Goal: Information Seeking & Learning: Learn about a topic

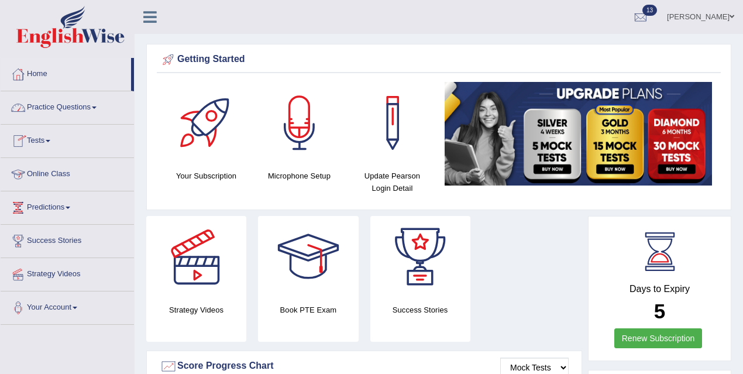
click at [94, 106] on link "Practice Questions" at bounding box center [67, 105] width 133 height 29
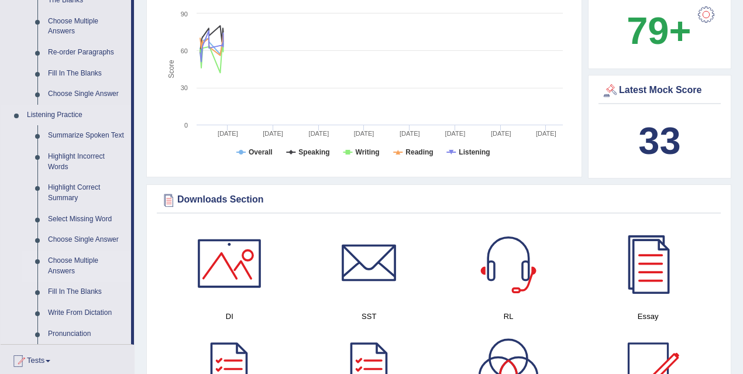
scroll to position [417, 0]
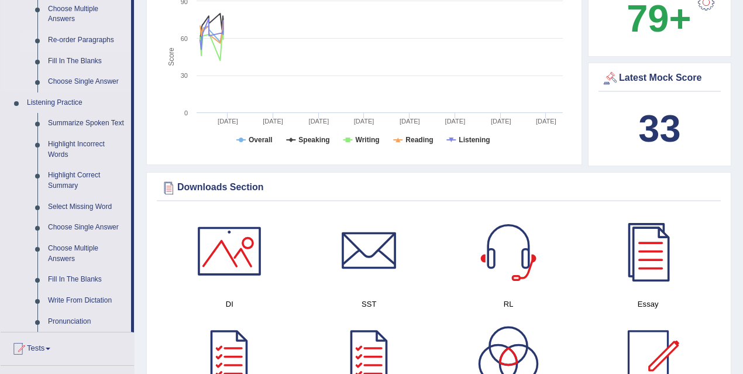
click at [94, 42] on link "Re-order Paragraphs" at bounding box center [87, 40] width 88 height 21
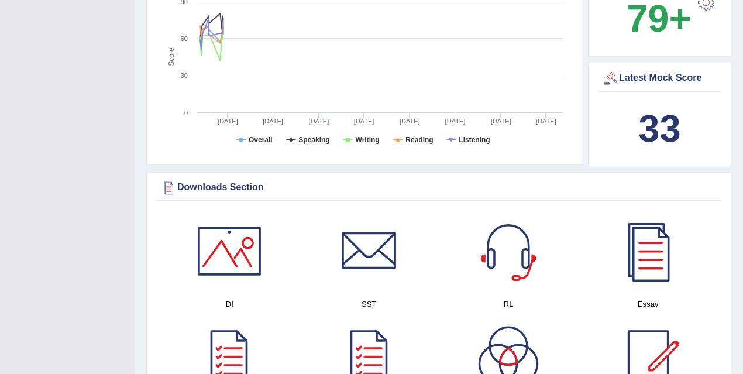
scroll to position [178, 0]
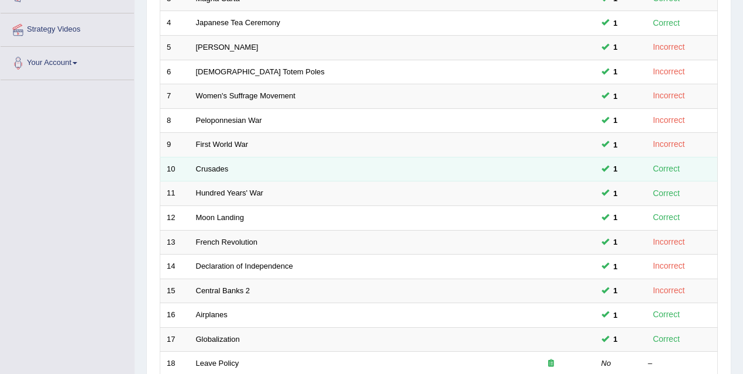
scroll to position [395, 0]
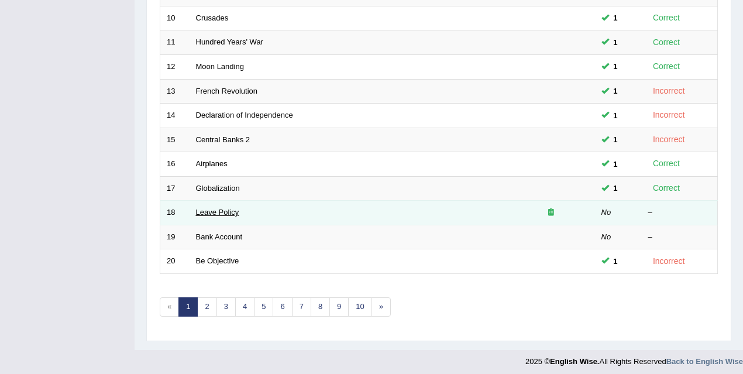
click at [230, 209] on link "Leave Policy" at bounding box center [217, 212] width 43 height 9
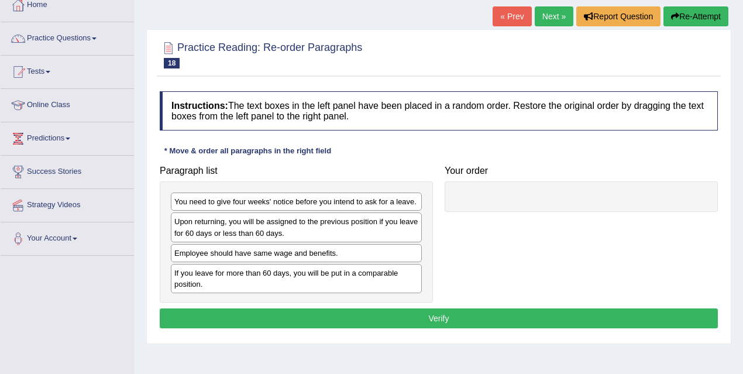
scroll to position [94, 0]
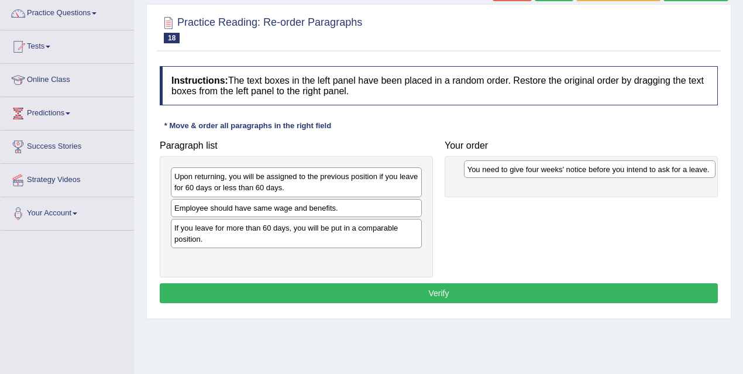
drag, startPoint x: 290, startPoint y: 174, endPoint x: 583, endPoint y: 167, distance: 293.2
click at [583, 167] on div "You need to give four weeks' notice before you intend to ask for a leave." at bounding box center [590, 169] width 252 height 18
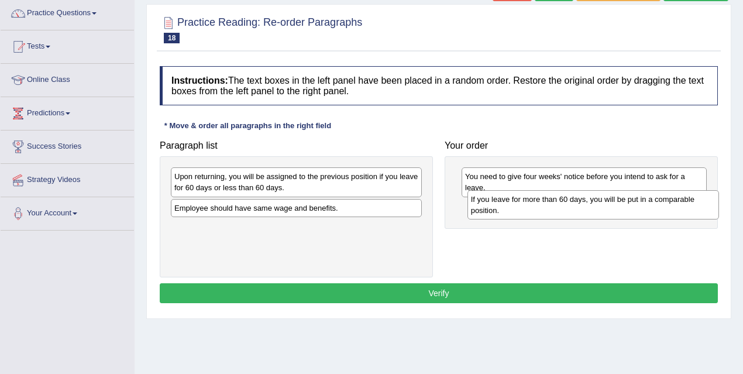
drag, startPoint x: 319, startPoint y: 235, endPoint x: 615, endPoint y: 208, distance: 297.8
click at [615, 208] on div "If you leave for more than 60 days, you will be put in a comparable position." at bounding box center [593, 204] width 252 height 29
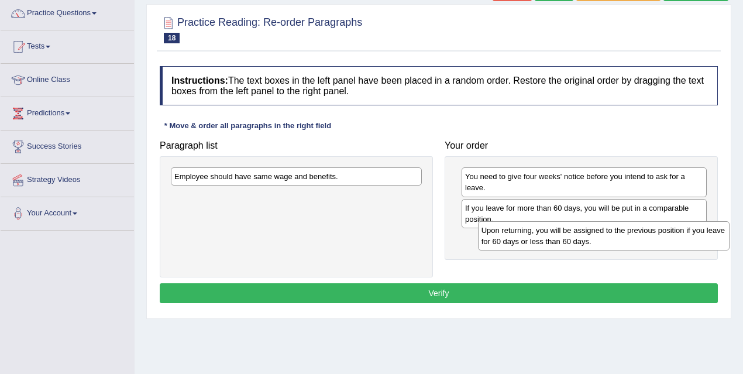
drag, startPoint x: 347, startPoint y: 184, endPoint x: 653, endPoint y: 236, distance: 310.9
click at [654, 237] on div "Upon returning, you will be assigned to the previous position if you leave for …" at bounding box center [604, 235] width 252 height 29
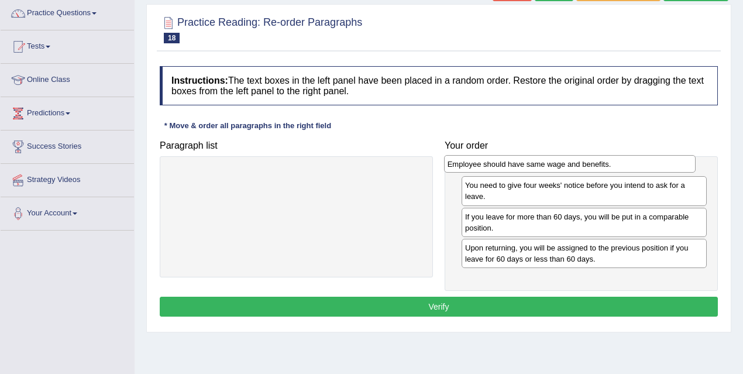
drag, startPoint x: 295, startPoint y: 179, endPoint x: 572, endPoint y: 168, distance: 277.5
click at [572, 168] on div "Employee should have same wage and benefits." at bounding box center [570, 164] width 252 height 18
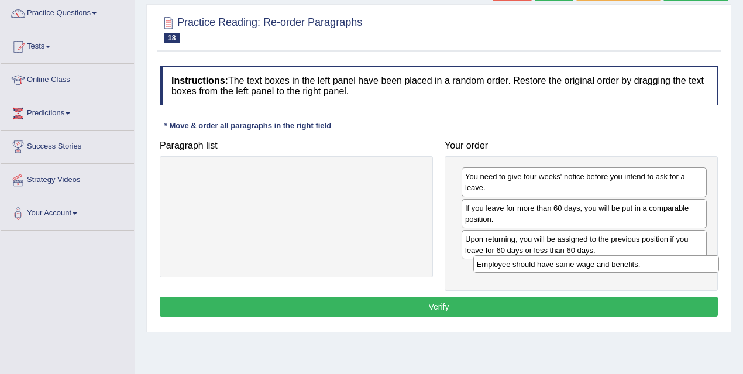
drag, startPoint x: 593, startPoint y: 180, endPoint x: 605, endPoint y: 268, distance: 88.5
click at [605, 268] on div "Employee should have same wage and benefits." at bounding box center [596, 264] width 246 height 18
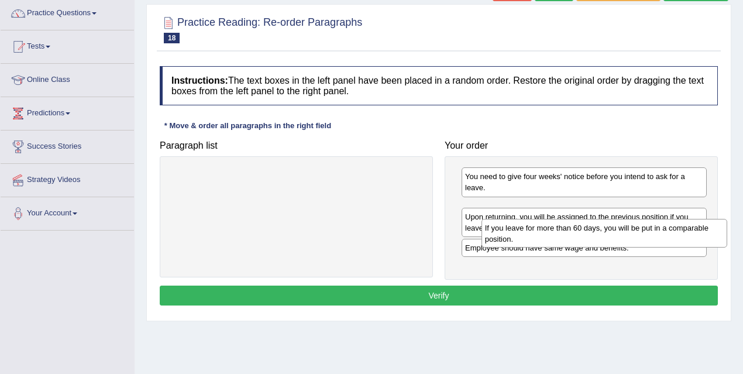
drag, startPoint x: 607, startPoint y: 212, endPoint x: 627, endPoint y: 232, distance: 28.5
click at [627, 232] on div "If you leave for more than 60 days, you will be put in a comparable position." at bounding box center [604, 233] width 246 height 29
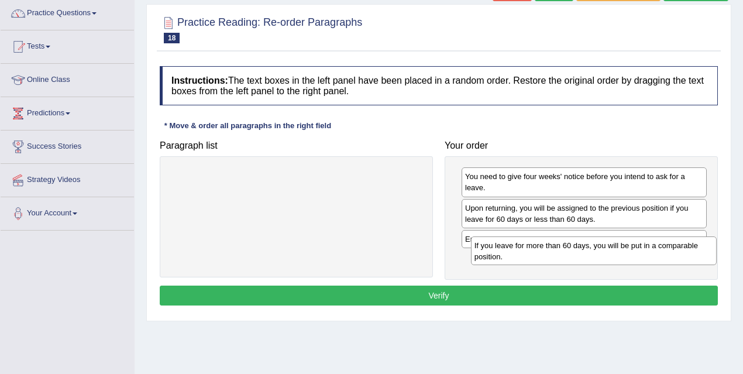
drag, startPoint x: 526, startPoint y: 213, endPoint x: 538, endPoint y: 246, distance: 35.5
click at [538, 246] on div "If you leave for more than 60 days, you will be put in a comparable position." at bounding box center [594, 250] width 246 height 29
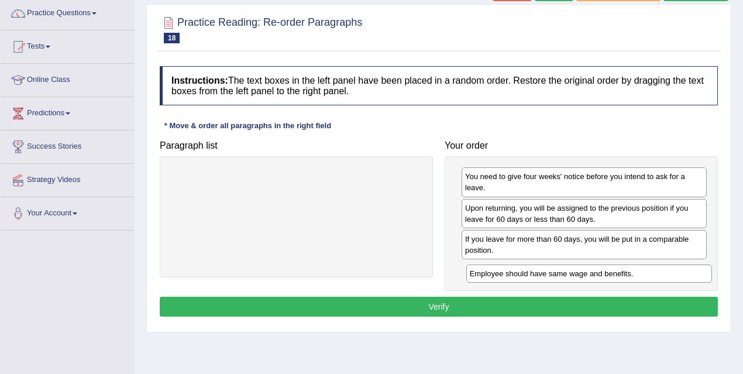
drag, startPoint x: 519, startPoint y: 234, endPoint x: 524, endPoint y: 268, distance: 34.3
click at [524, 268] on div "Employee should have same wage and benefits." at bounding box center [589, 273] width 246 height 18
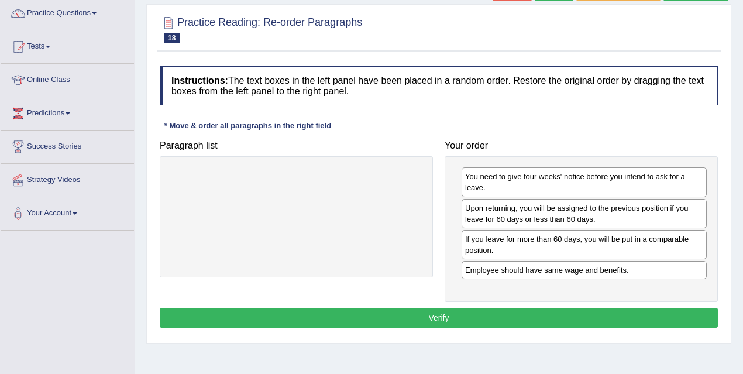
click at [573, 315] on button "Verify" at bounding box center [439, 318] width 558 height 20
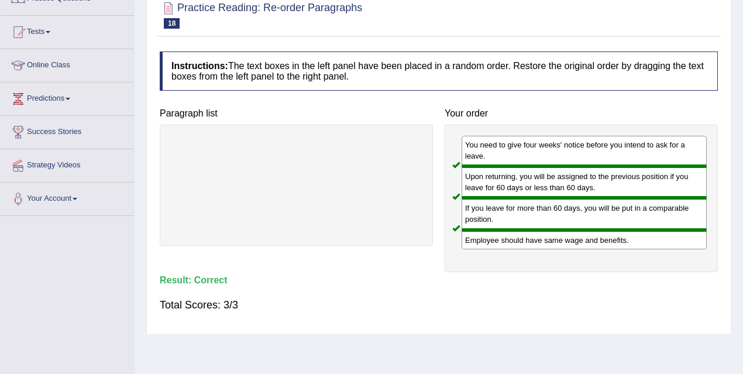
scroll to position [4, 0]
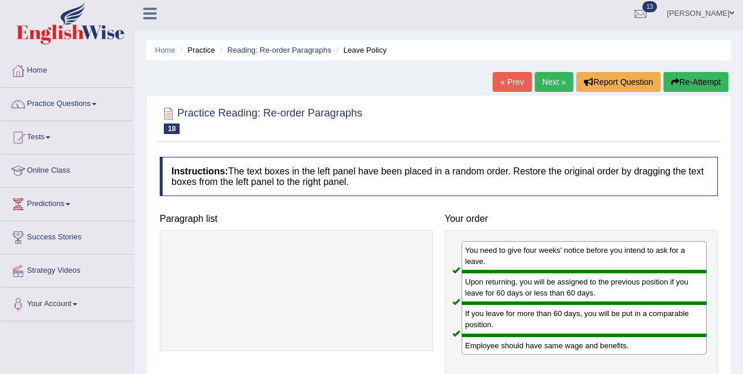
click at [554, 81] on link "Next »" at bounding box center [554, 82] width 39 height 20
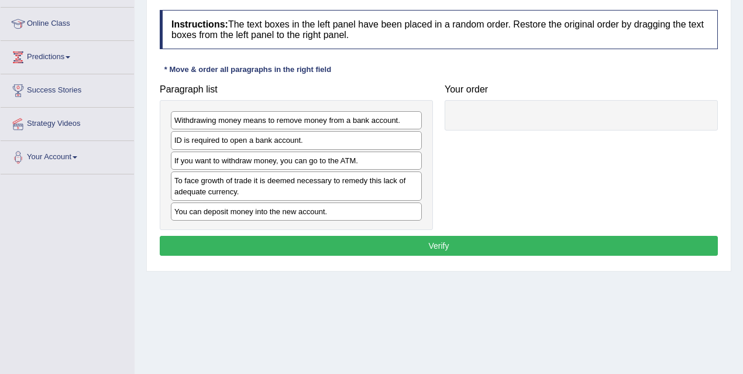
scroll to position [194, 0]
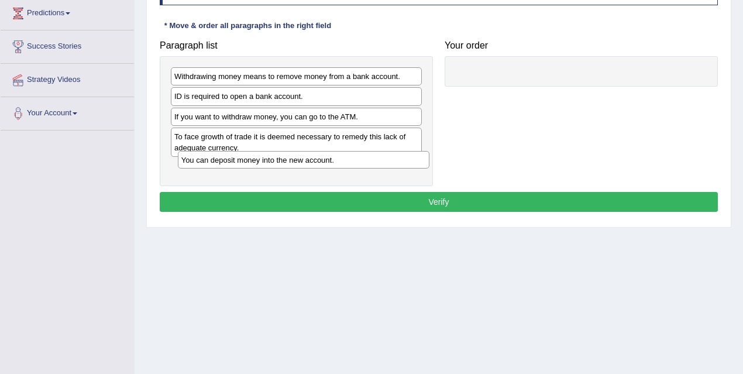
drag, startPoint x: 261, startPoint y: 166, endPoint x: 268, endPoint y: 160, distance: 9.1
click at [268, 160] on div "You can deposit money into the new account." at bounding box center [304, 160] width 252 height 18
drag, startPoint x: 266, startPoint y: 165, endPoint x: 532, endPoint y: 67, distance: 283.7
click at [532, 67] on div "You can deposit money into the new account." at bounding box center [555, 65] width 252 height 18
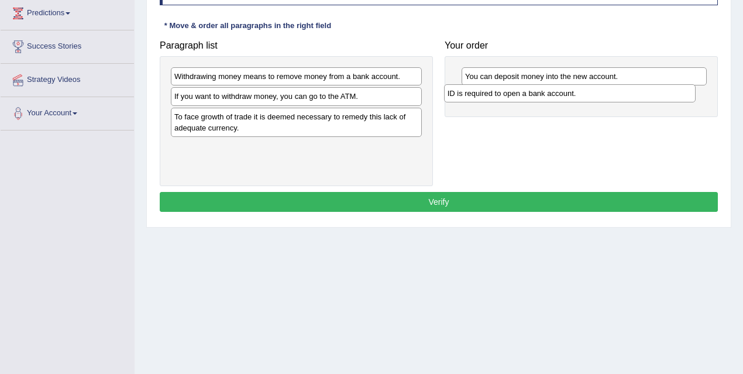
drag, startPoint x: 281, startPoint y: 93, endPoint x: 563, endPoint y: 89, distance: 282.6
click at [563, 89] on div "ID is required to open a bank account." at bounding box center [570, 93] width 252 height 18
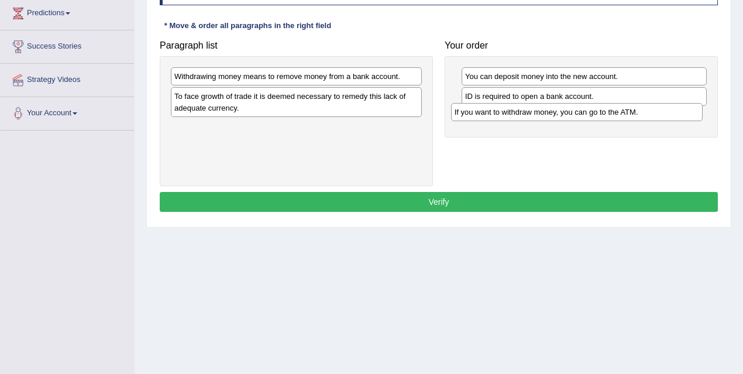
drag, startPoint x: 337, startPoint y: 92, endPoint x: 618, endPoint y: 108, distance: 281.2
click at [618, 108] on div "If you want to withdraw money, you can go to the ATM." at bounding box center [577, 112] width 252 height 18
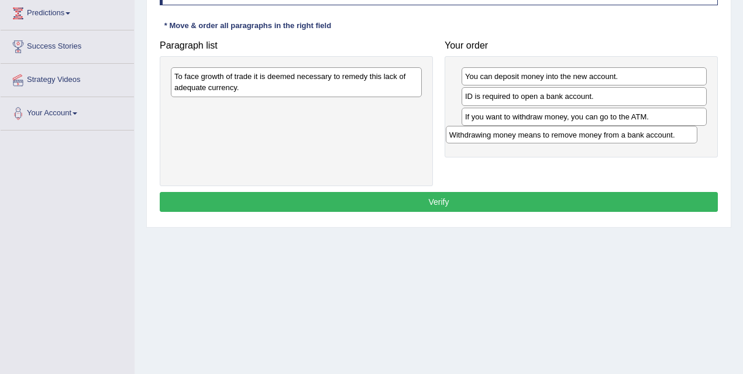
drag, startPoint x: 321, startPoint y: 80, endPoint x: 596, endPoint y: 138, distance: 281.1
click at [596, 138] on div "Withdrawing money means to remove money from a bank account." at bounding box center [572, 135] width 252 height 18
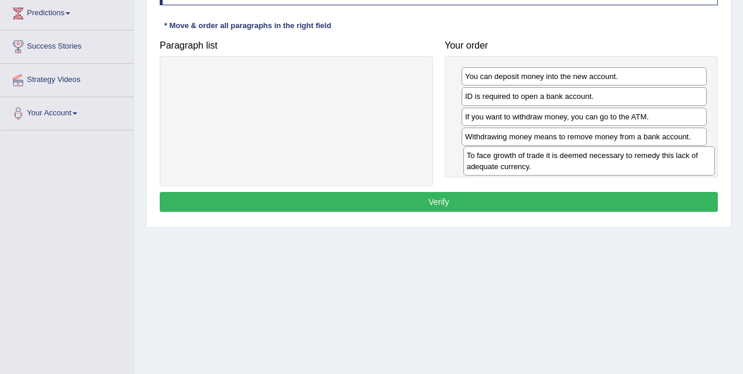
drag, startPoint x: 276, startPoint y: 81, endPoint x: 569, endPoint y: 160, distance: 303.0
click at [569, 160] on div "To face growth of trade it is deemed necessary to remedy this lack of adequate …" at bounding box center [589, 160] width 252 height 29
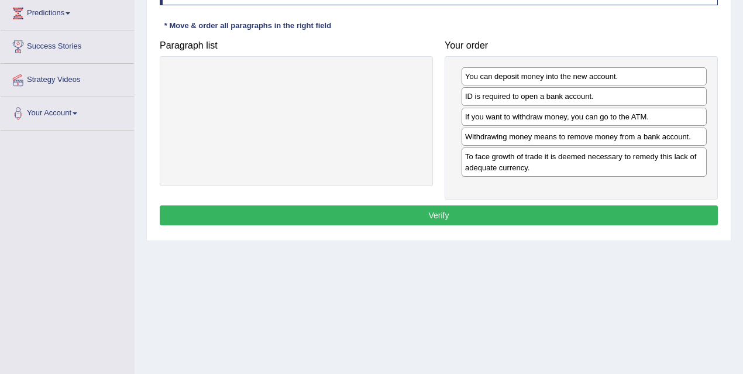
click at [416, 216] on button "Verify" at bounding box center [439, 215] width 558 height 20
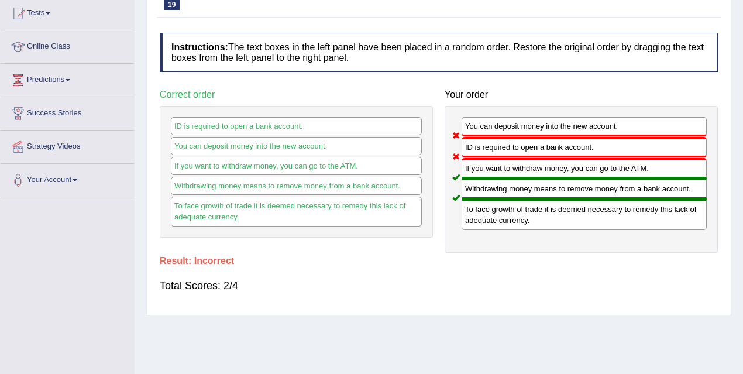
scroll to position [13, 0]
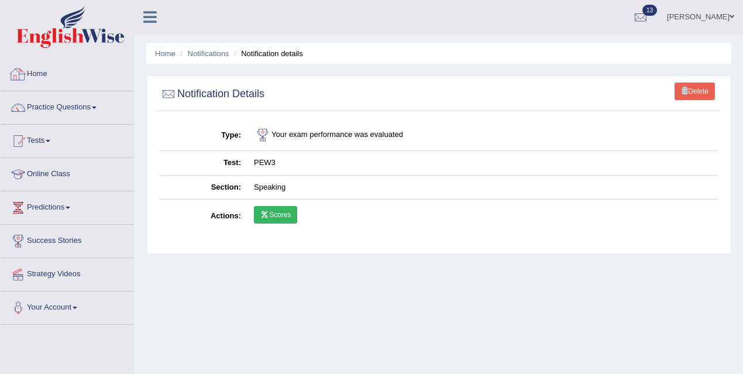
click at [29, 77] on link "Home" at bounding box center [67, 72] width 133 height 29
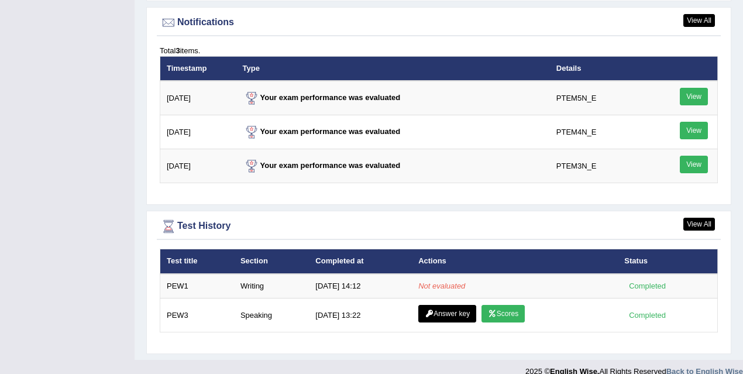
scroll to position [1428, 0]
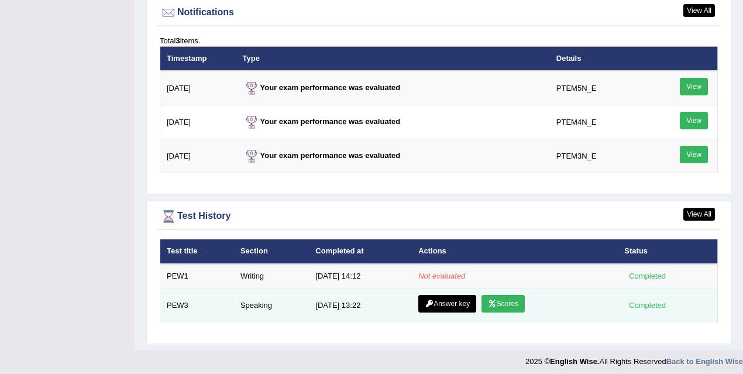
click at [503, 298] on link "Scores" at bounding box center [502, 304] width 43 height 18
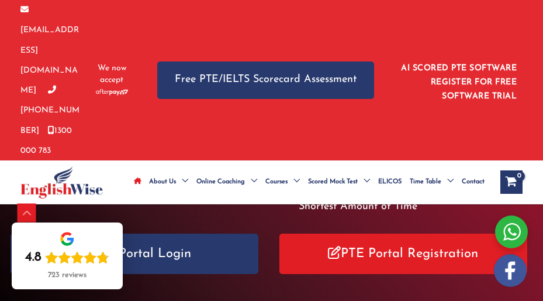
scroll to position [499, 0]
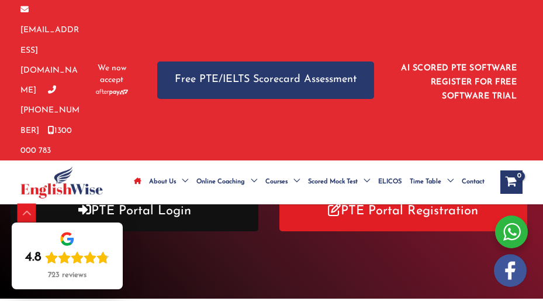
click at [218, 191] on link "PTE Portal Login" at bounding box center [135, 211] width 248 height 40
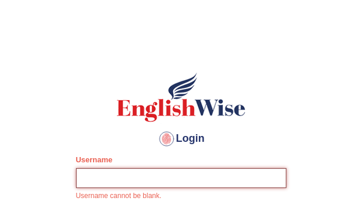
type input "mona_s"
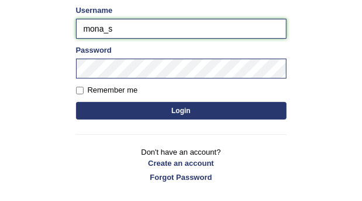
scroll to position [150, 0]
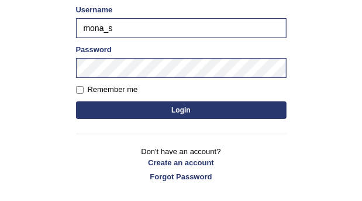
click at [215, 112] on button "Login" at bounding box center [181, 110] width 211 height 18
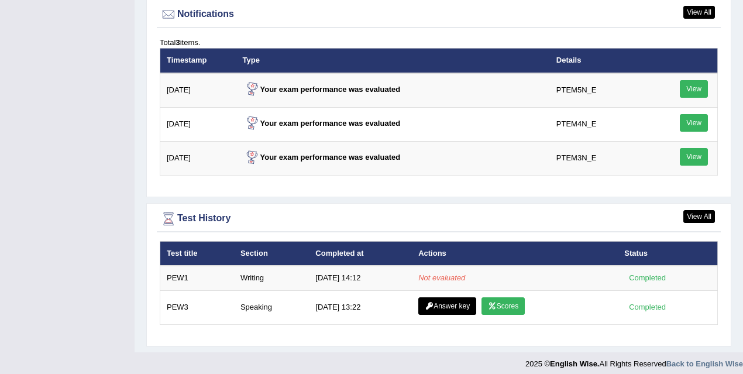
scroll to position [1502, 0]
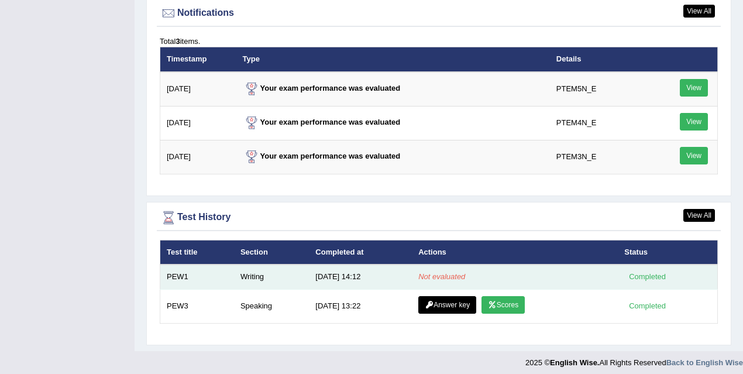
click at [362, 200] on em "Not evaluated" at bounding box center [441, 276] width 47 height 9
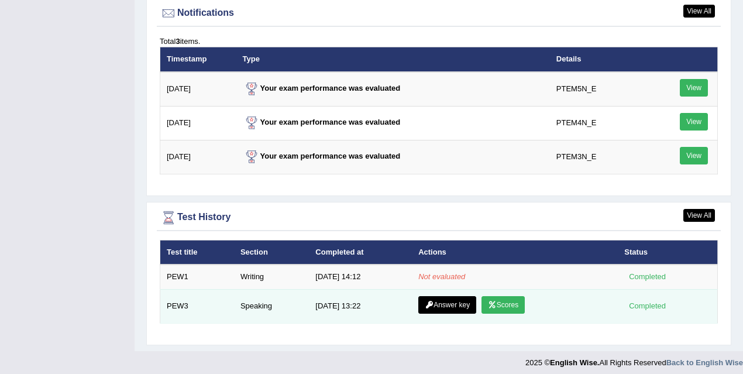
click at [362, 200] on link "Answer key" at bounding box center [447, 305] width 58 height 18
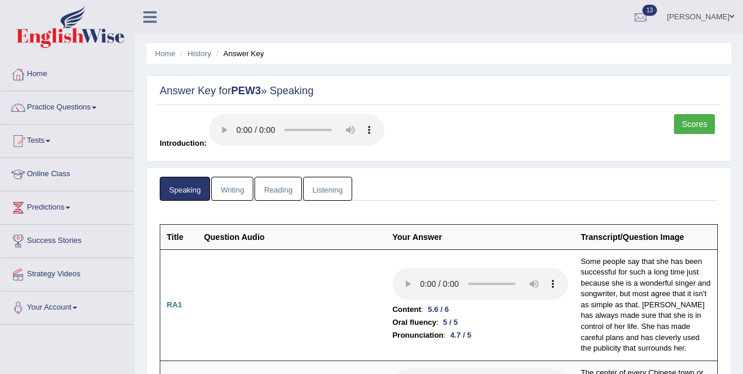
click at [242, 187] on link "Writing" at bounding box center [232, 189] width 42 height 24
